Goal: Understand process/instructions

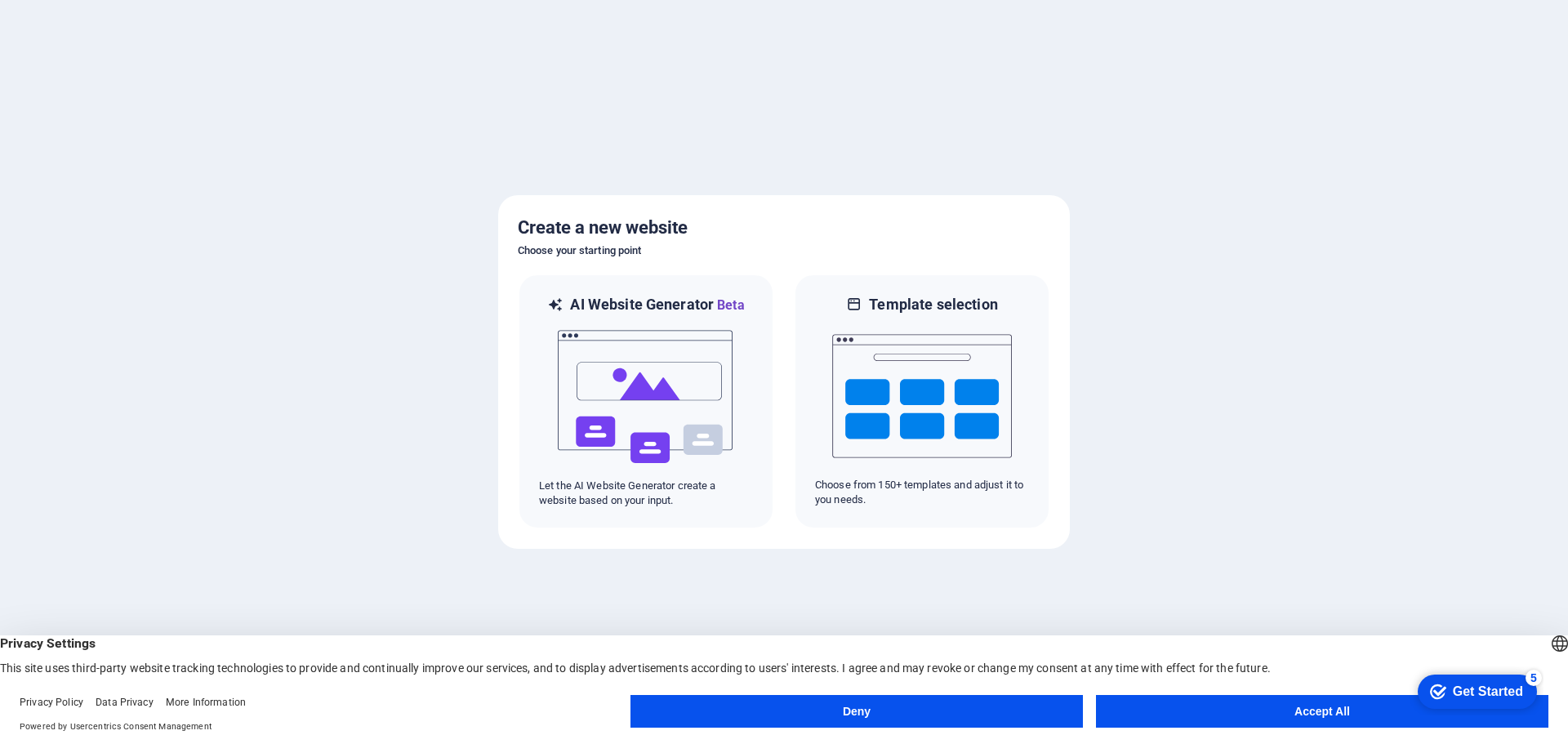
click at [1288, 713] on button "Accept All" at bounding box center [1323, 710] width 453 height 33
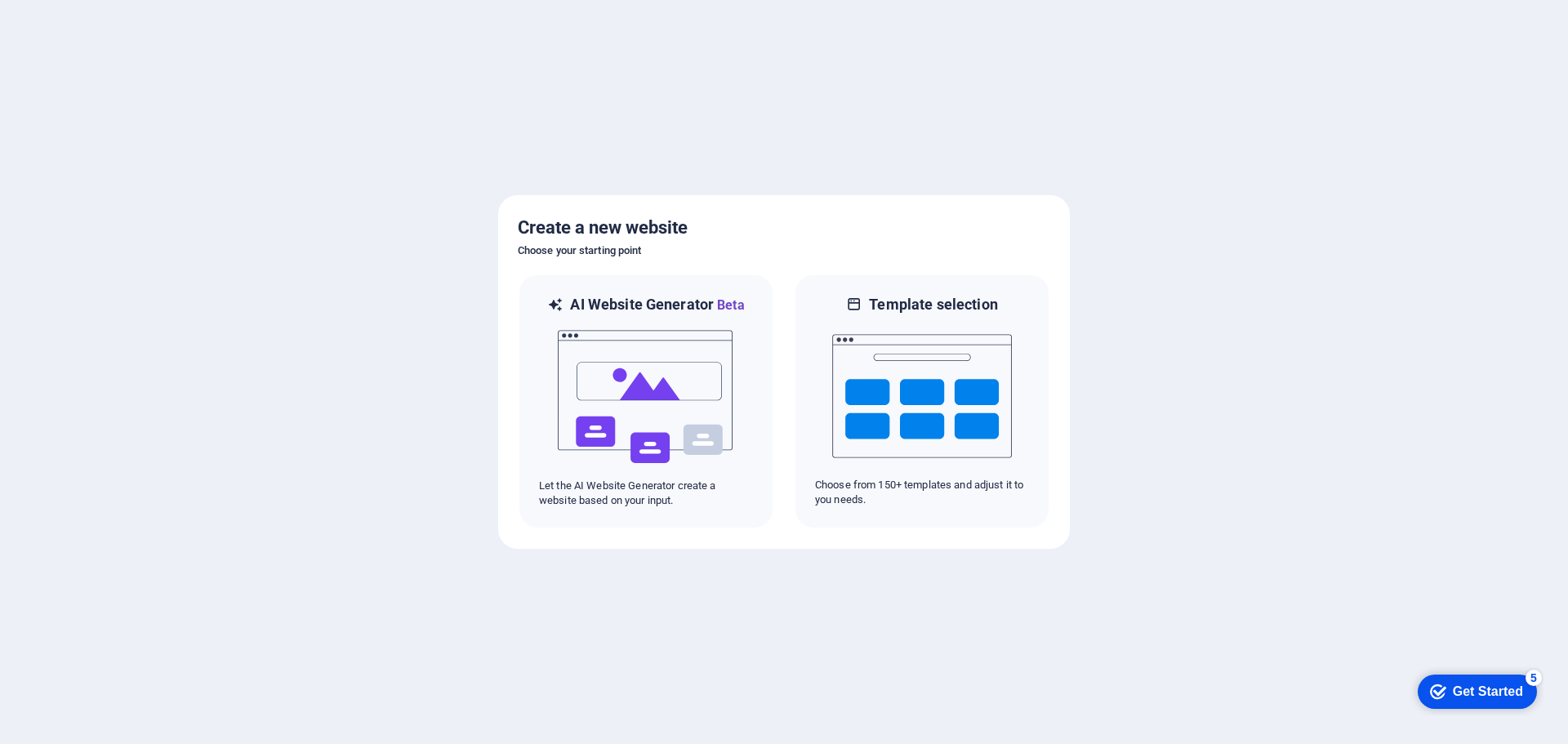
click at [1434, 681] on div "checkmark Get Started 5" at bounding box center [1478, 691] width 119 height 35
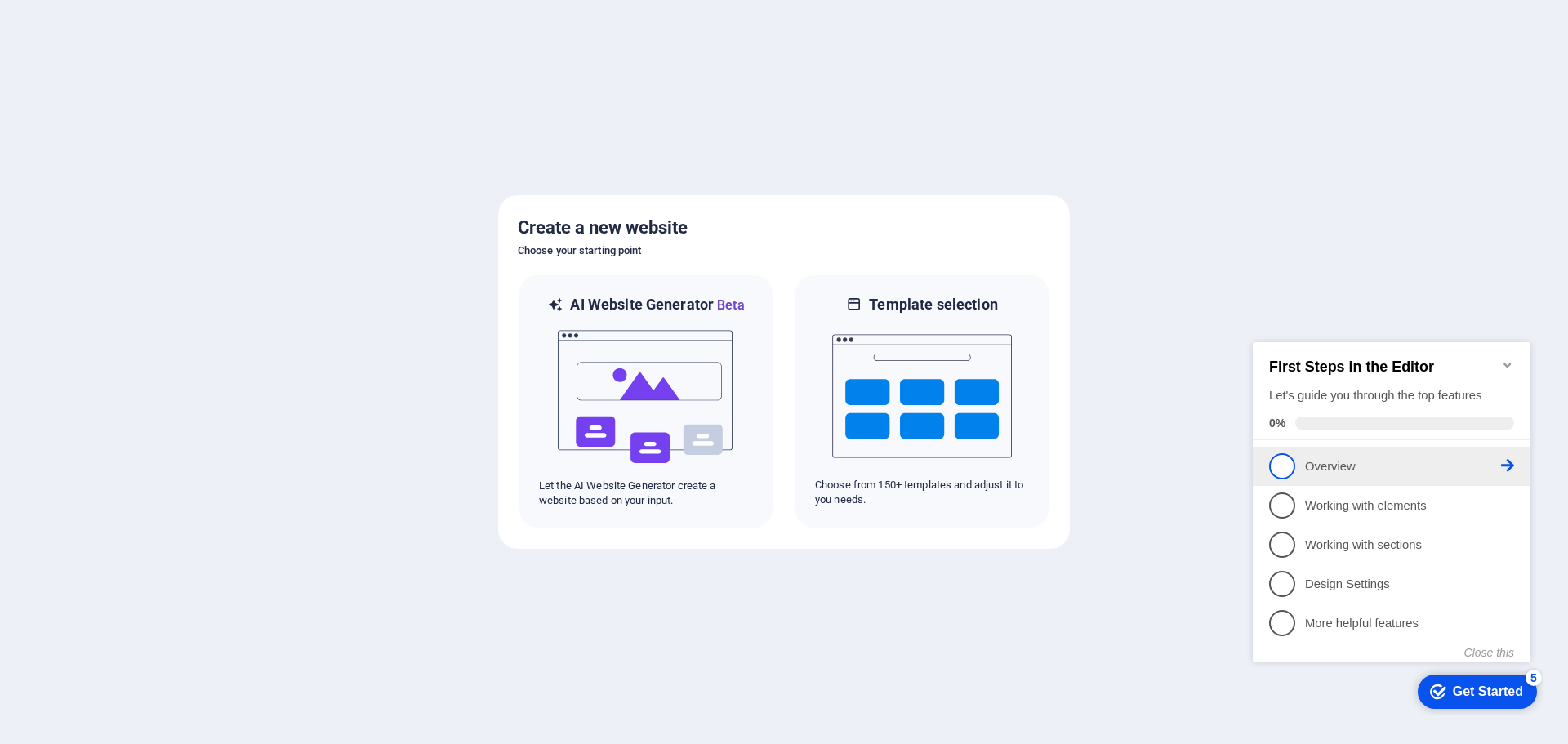
click at [1295, 477] on li "1 Overview - incomplete" at bounding box center [1392, 466] width 278 height 40
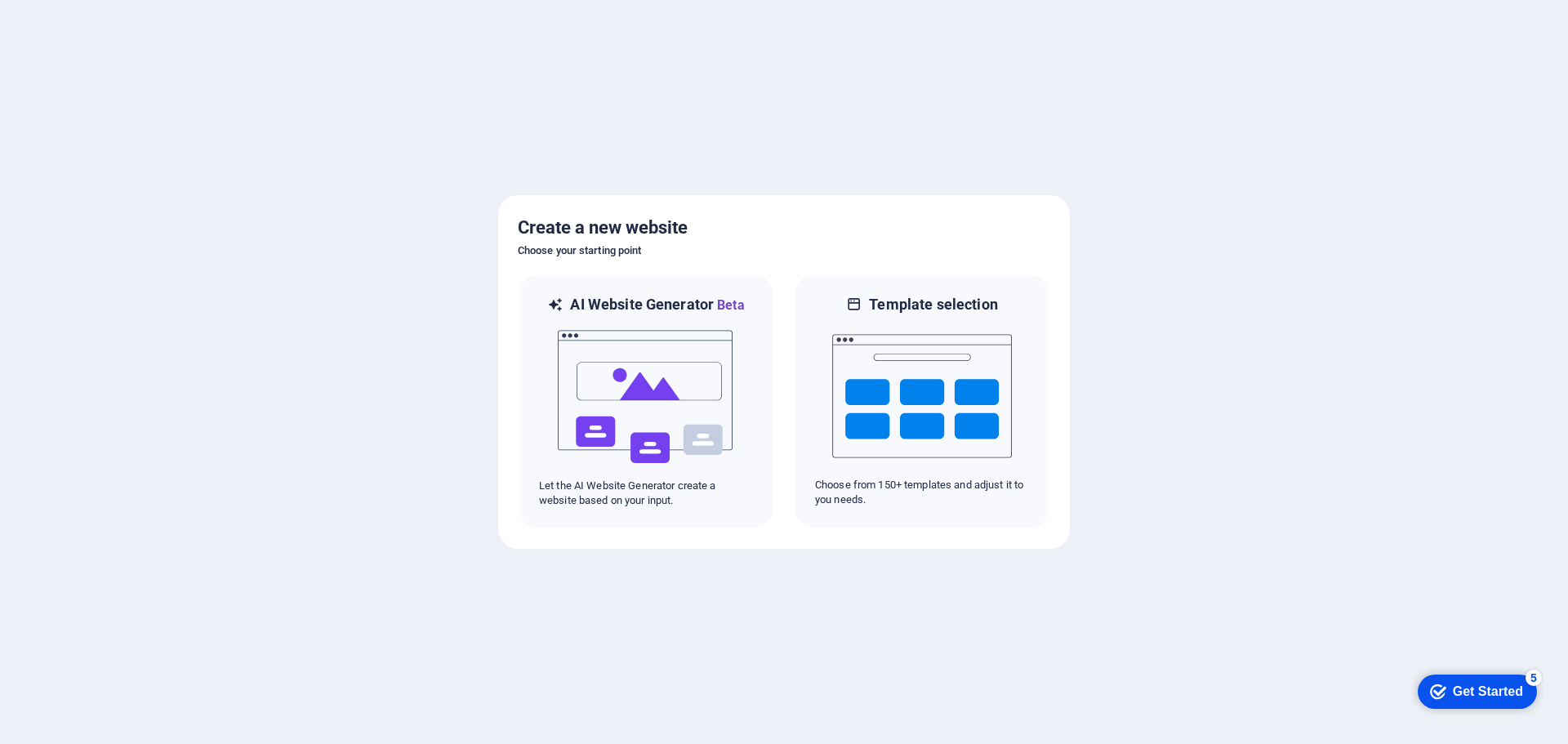
click at [1472, 689] on div "Get Started" at bounding box center [1488, 691] width 70 height 15
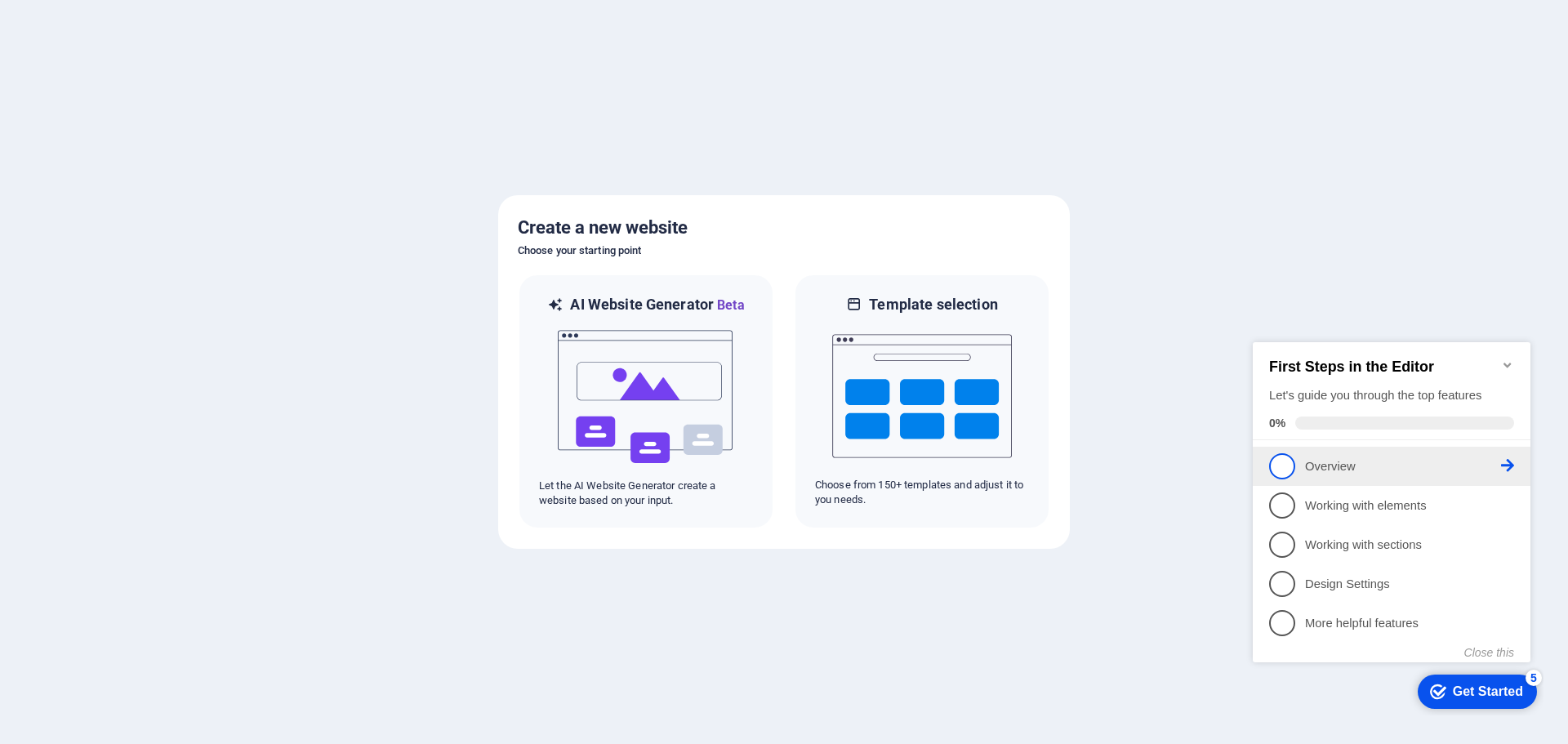
click at [1284, 463] on span "1" at bounding box center [1282, 466] width 26 height 26
